Goal: Navigation & Orientation: Find specific page/section

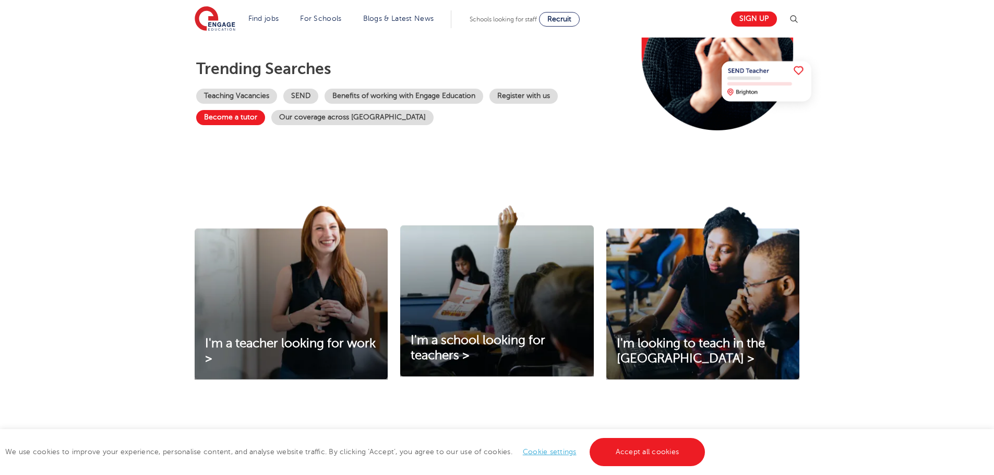
scroll to position [209, 0]
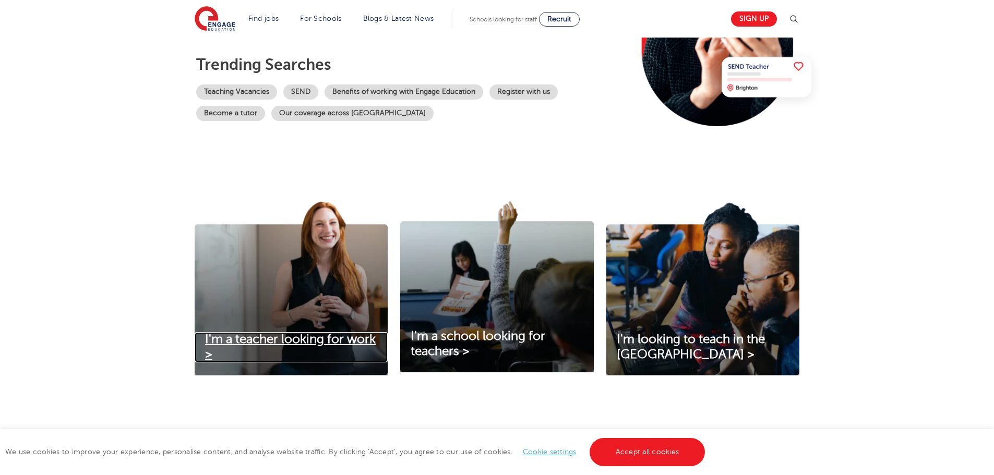
click at [274, 343] on span "I'm a teacher looking for work >" at bounding box center [290, 346] width 171 height 29
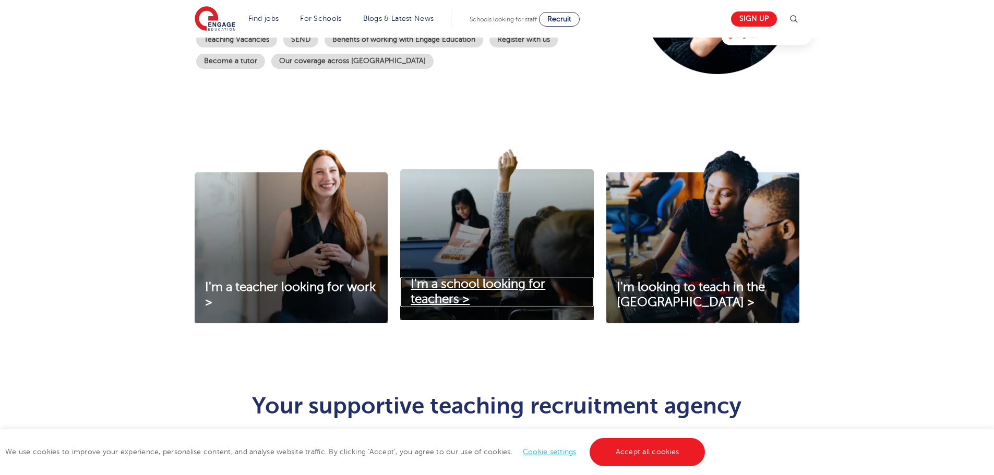
click at [489, 280] on span "I'm a school looking for teachers >" at bounding box center [478, 291] width 135 height 29
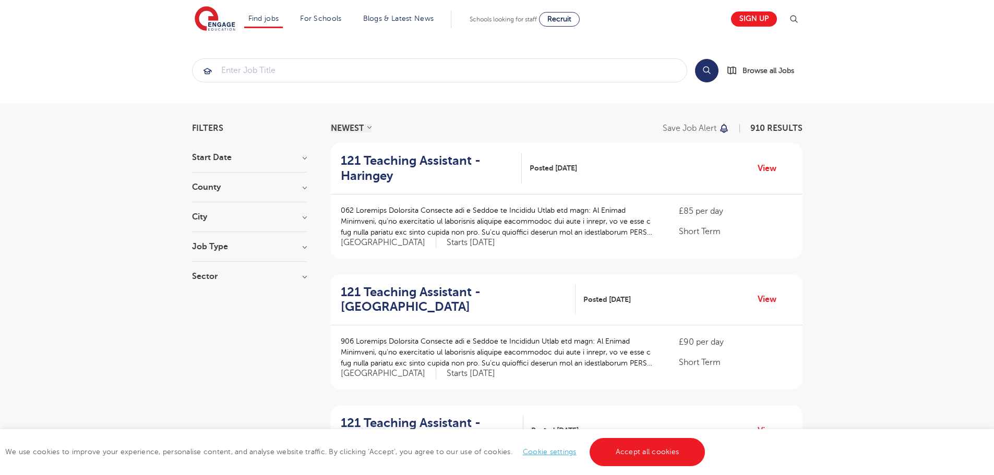
click at [302, 189] on h3 "County" at bounding box center [249, 187] width 115 height 8
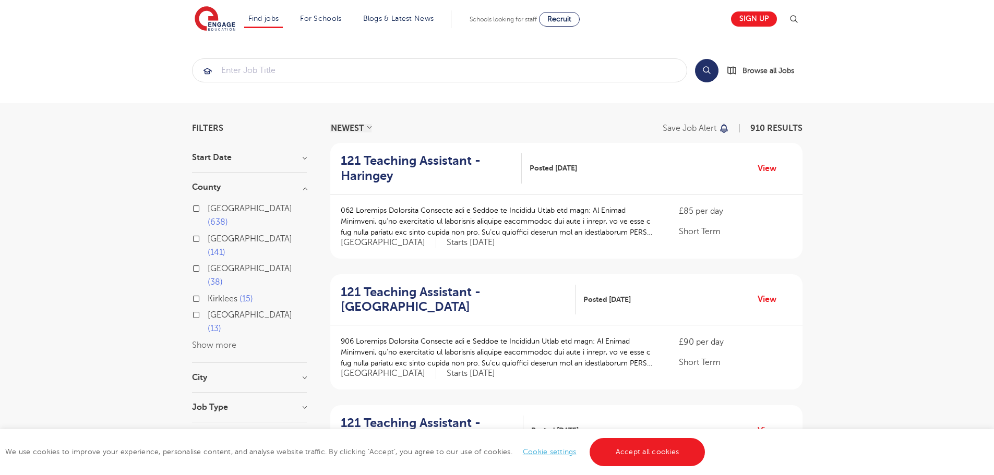
click at [302, 189] on h3 "County" at bounding box center [249, 187] width 115 height 8
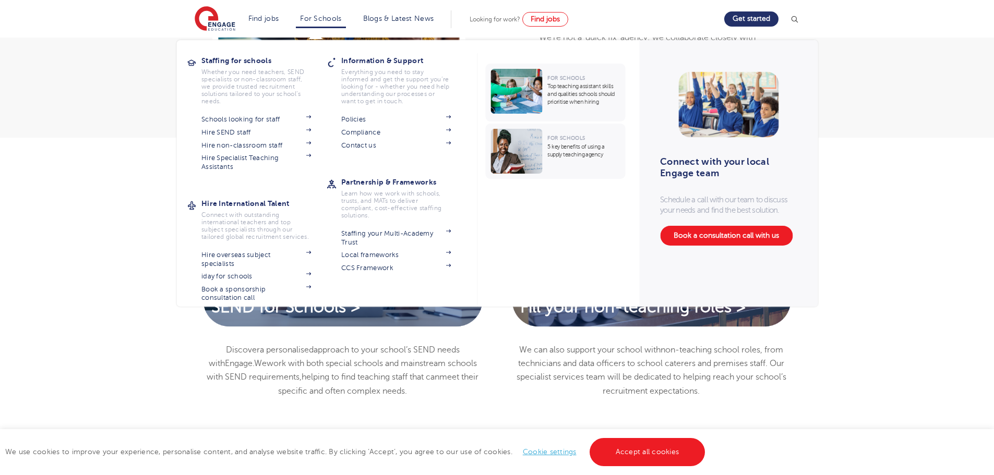
scroll to position [730, 0]
